Goal: Task Accomplishment & Management: Use online tool/utility

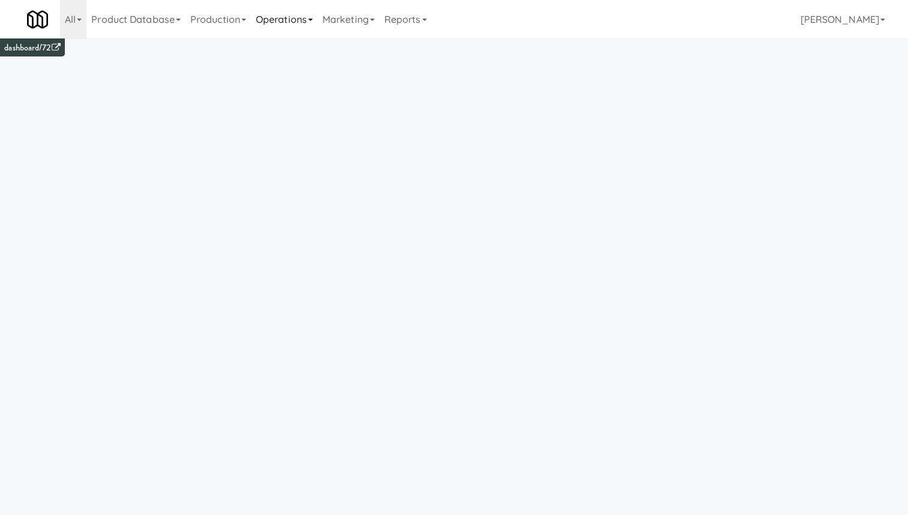
click at [306, 22] on link "Operations" at bounding box center [284, 19] width 67 height 38
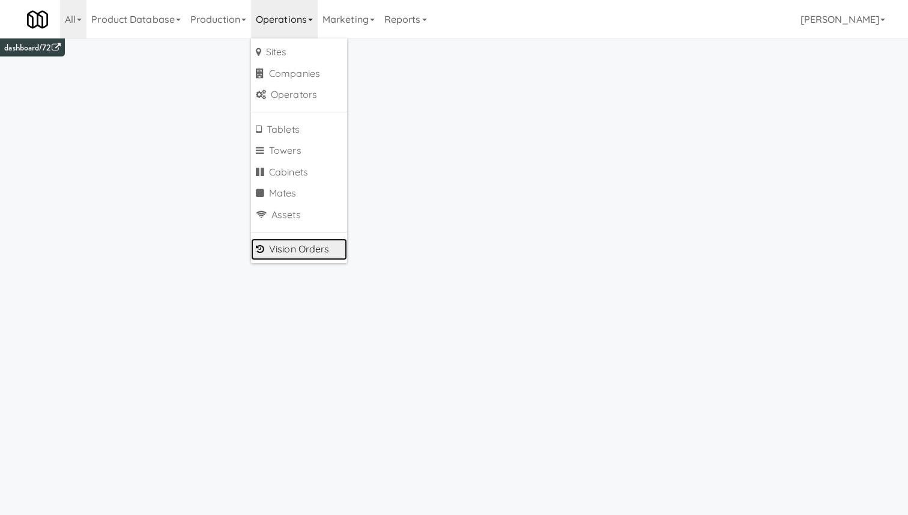
click at [299, 254] on link "Vision Orders" at bounding box center [299, 250] width 96 height 22
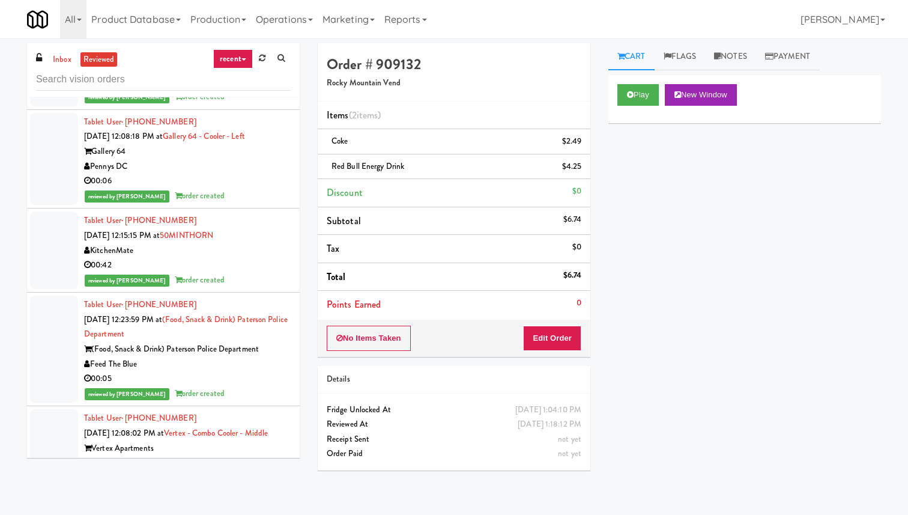
scroll to position [585, 0]
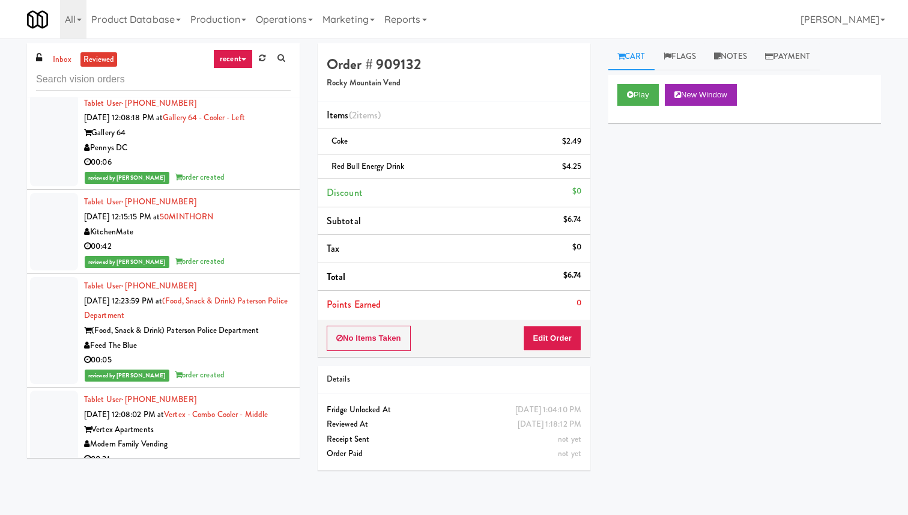
click at [65, 71] on input "text" at bounding box center [163, 79] width 255 height 22
click at [65, 63] on link "inbox" at bounding box center [62, 59] width 25 height 15
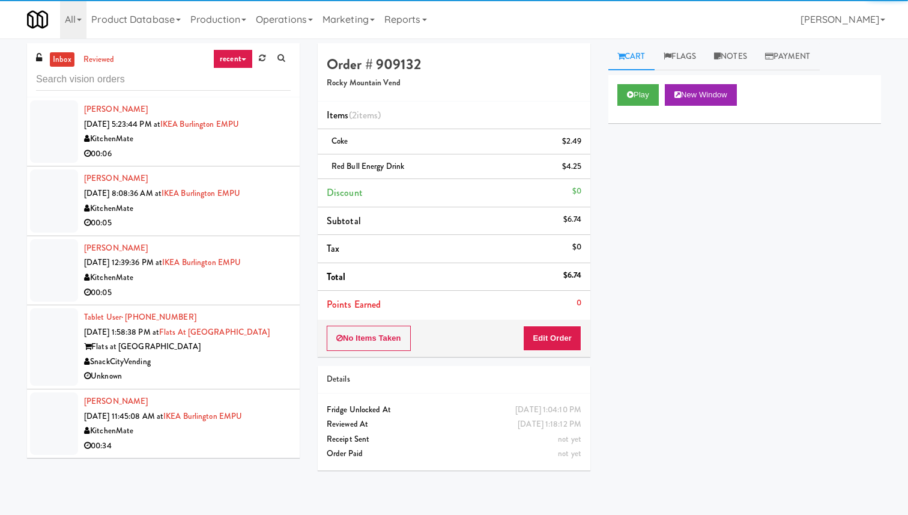
click at [232, 63] on link "recent" at bounding box center [233, 58] width 40 height 19
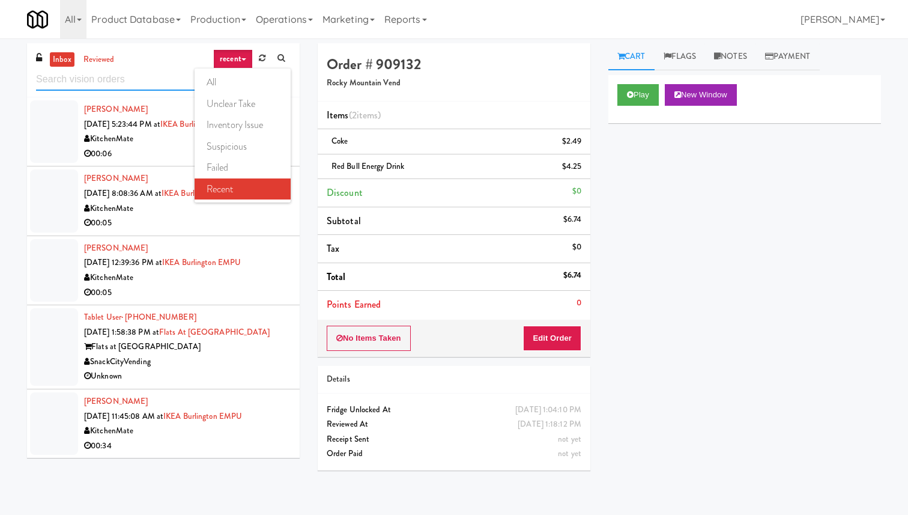
click at [187, 77] on input "text" at bounding box center [163, 79] width 255 height 22
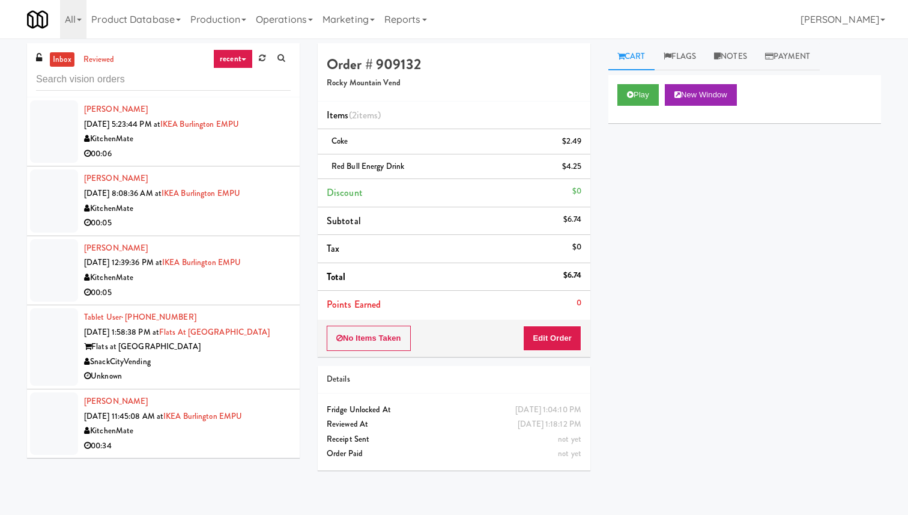
click at [231, 64] on link "recent" at bounding box center [233, 58] width 40 height 19
click at [213, 189] on link "recent" at bounding box center [243, 189] width 96 height 22
click at [93, 66] on link "reviewed" at bounding box center [99, 59] width 37 height 15
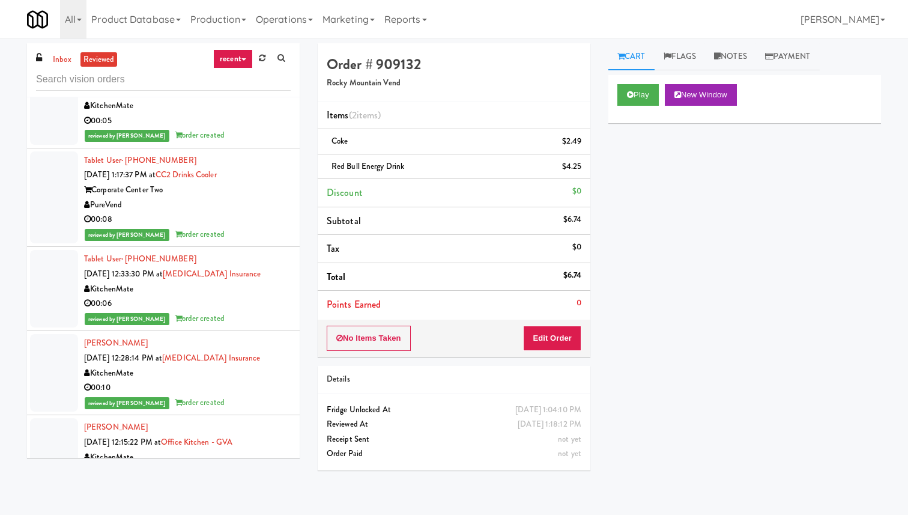
scroll to position [509, 0]
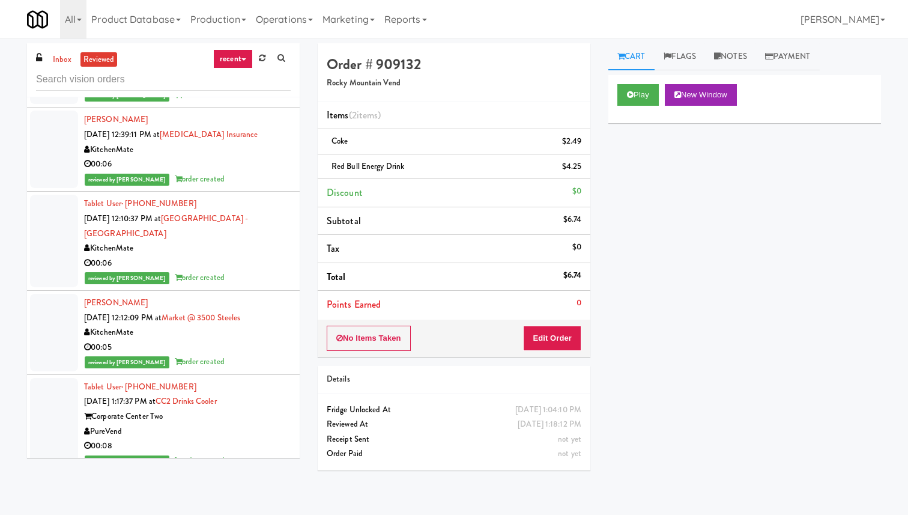
click at [254, 165] on div "00:06" at bounding box center [187, 164] width 207 height 15
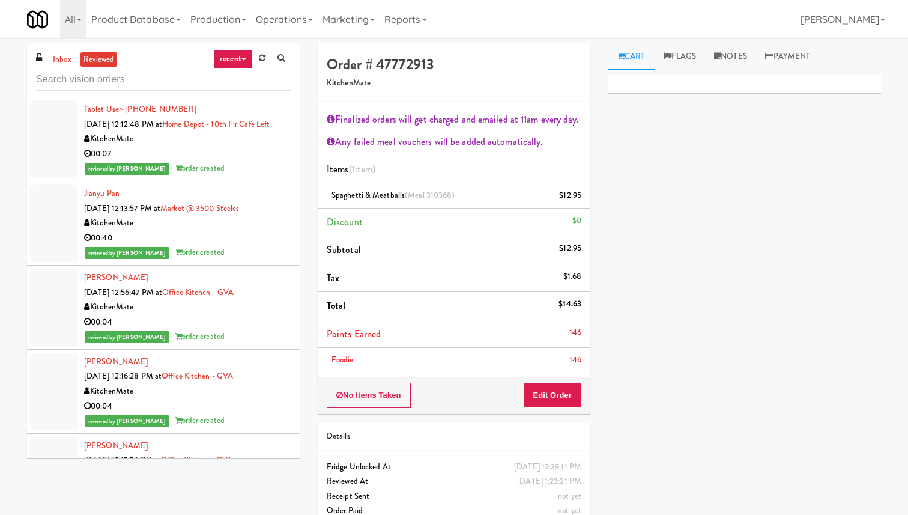
click at [256, 148] on div "00:07" at bounding box center [187, 154] width 207 height 15
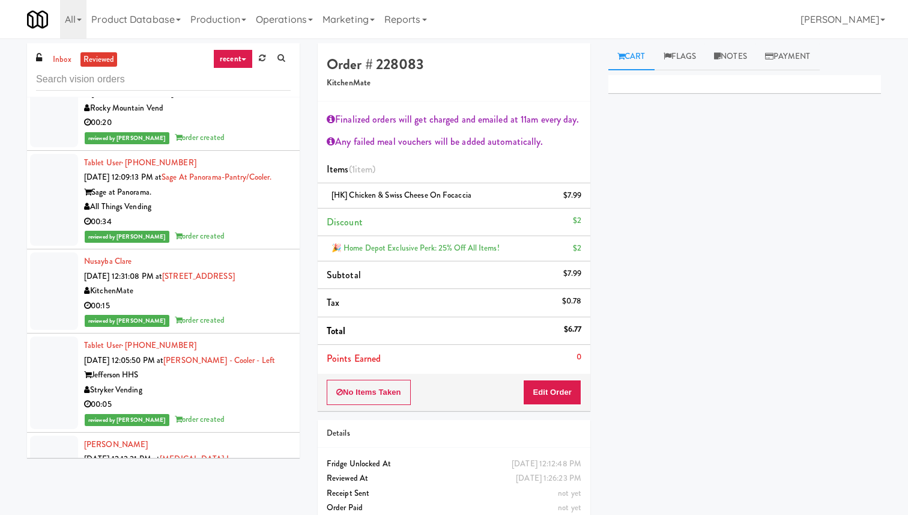
scroll to position [1733, 0]
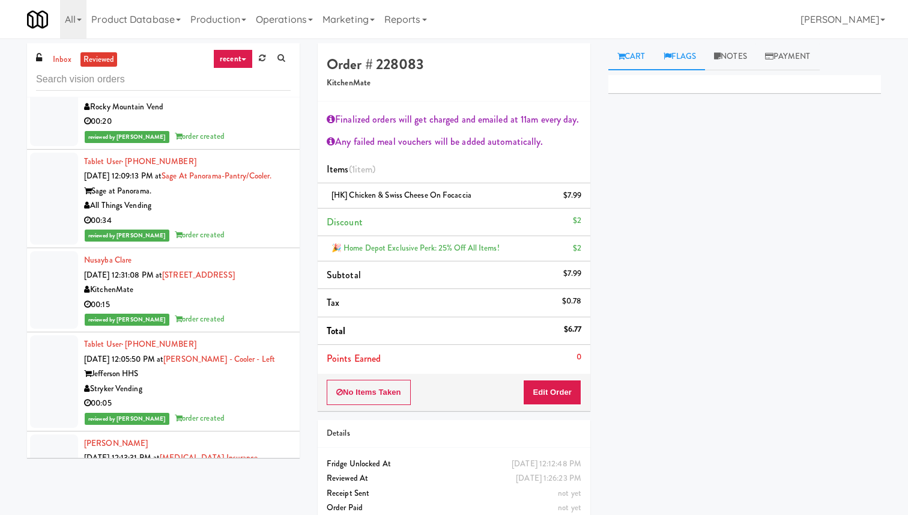
click at [689, 59] on link "Flags" at bounding box center [680, 56] width 51 height 27
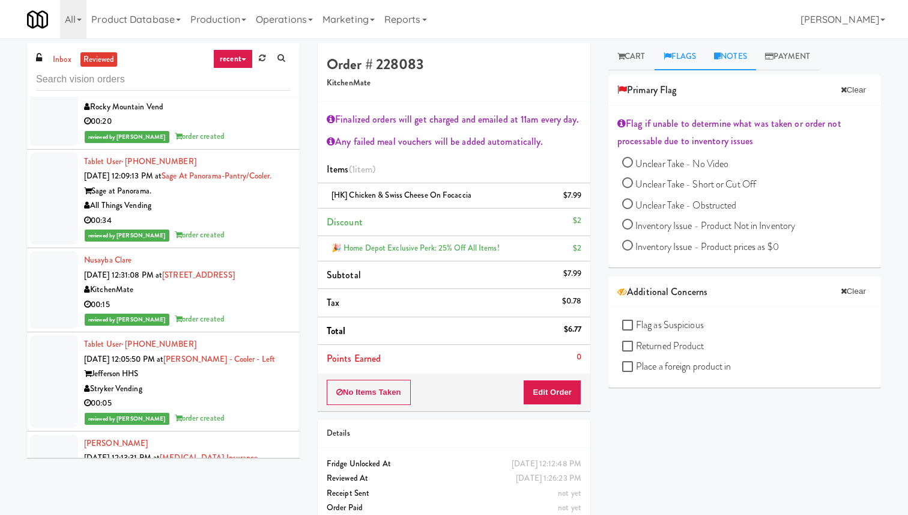
click at [727, 61] on link "Notes" at bounding box center [730, 56] width 51 height 27
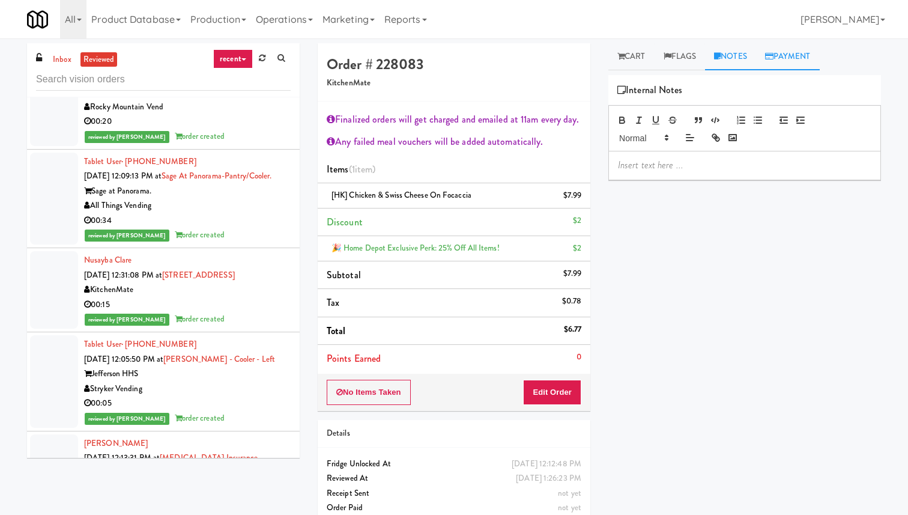
click at [763, 55] on link "Payment" at bounding box center [788, 56] width 64 height 27
